Goal: Information Seeking & Learning: Learn about a topic

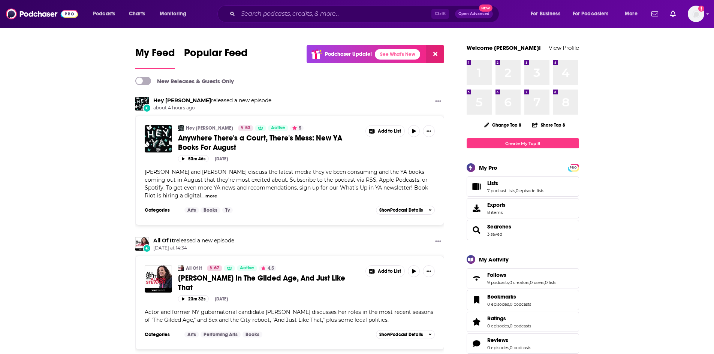
click at [297, 7] on div "Ctrl K Open Advanced New" at bounding box center [358, 13] width 282 height 17
click at [292, 11] on input "Search podcasts, credits, & more..." at bounding box center [334, 14] width 193 height 12
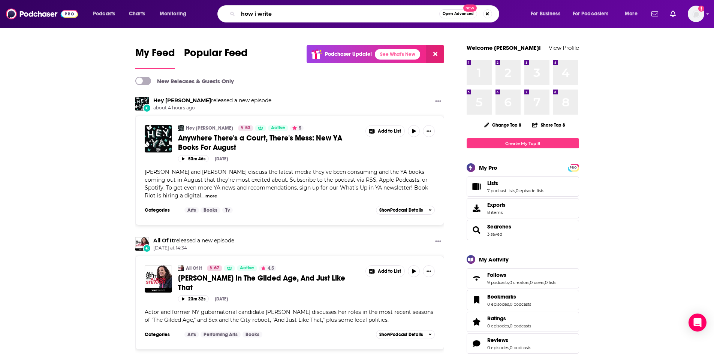
type input "how i write"
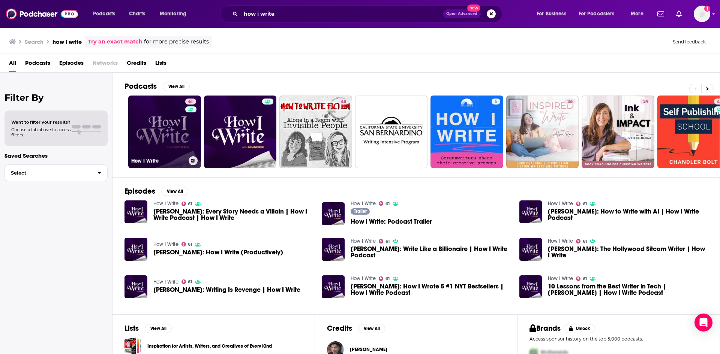
click at [175, 123] on link "61 How I Write" at bounding box center [164, 132] width 73 height 73
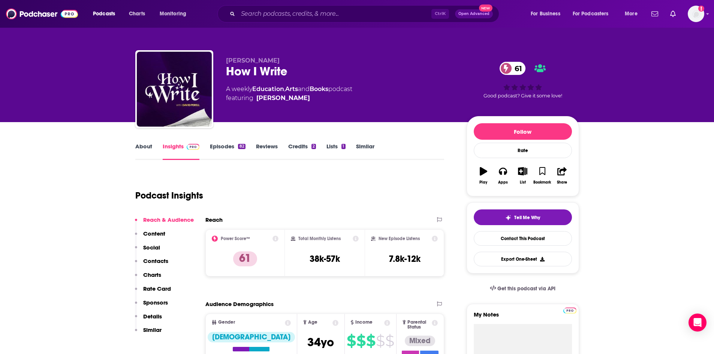
click at [148, 147] on link "About" at bounding box center [143, 151] width 17 height 17
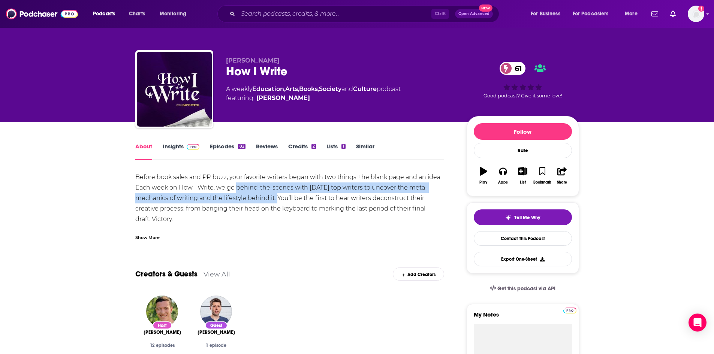
drag, startPoint x: 237, startPoint y: 185, endPoint x: 276, endPoint y: 197, distance: 41.2
click at [276, 197] on div "Before book sales and PR buzz, your favorite writers began with two things: the…" at bounding box center [289, 208] width 309 height 73
copy div "behind-the-scenes with [DATE] top writers to uncover the meta-mechanics of writ…"
